Goal: Information Seeking & Learning: Check status

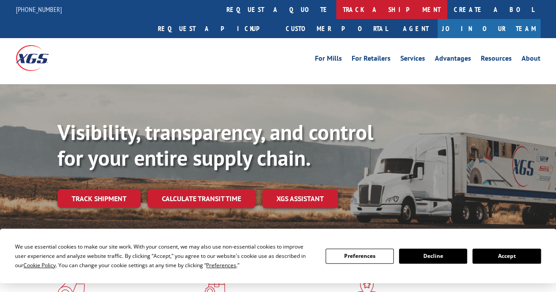
click at [336, 16] on link "track a shipment" at bounding box center [391, 9] width 111 height 19
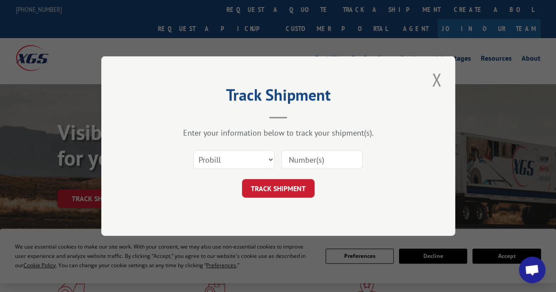
click at [306, 161] on input at bounding box center [321, 159] width 81 height 19
paste input "17401628"
type input "17401628"
click at [288, 186] on button "TRACK SHIPMENT" at bounding box center [278, 188] width 73 height 19
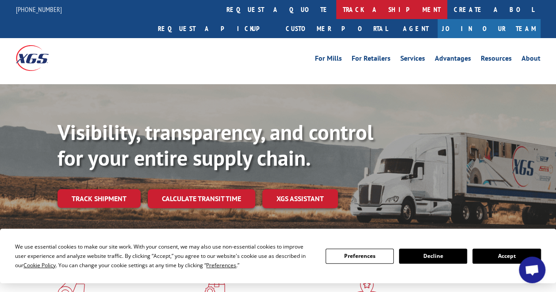
click at [336, 18] on link "track a shipment" at bounding box center [391, 9] width 111 height 19
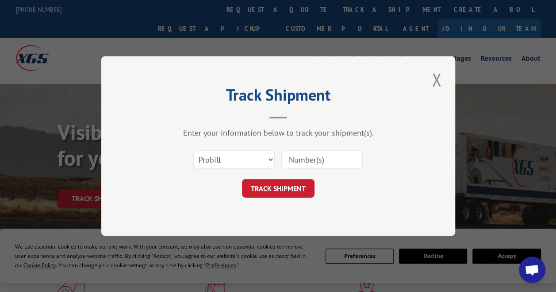
click at [303, 155] on input at bounding box center [321, 159] width 81 height 19
paste input "16388536"
type input "16388536"
click at [303, 189] on button "TRACK SHIPMENT" at bounding box center [278, 188] width 73 height 19
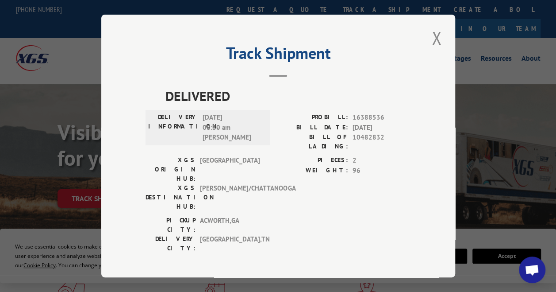
click at [472, 73] on div "Track Shipment DELIVERED DELIVERY INFORMATION: [DATE] 08:30 am [PERSON_NAME]: 1…" at bounding box center [278, 146] width 556 height 292
